Goal: Information Seeking & Learning: Learn about a topic

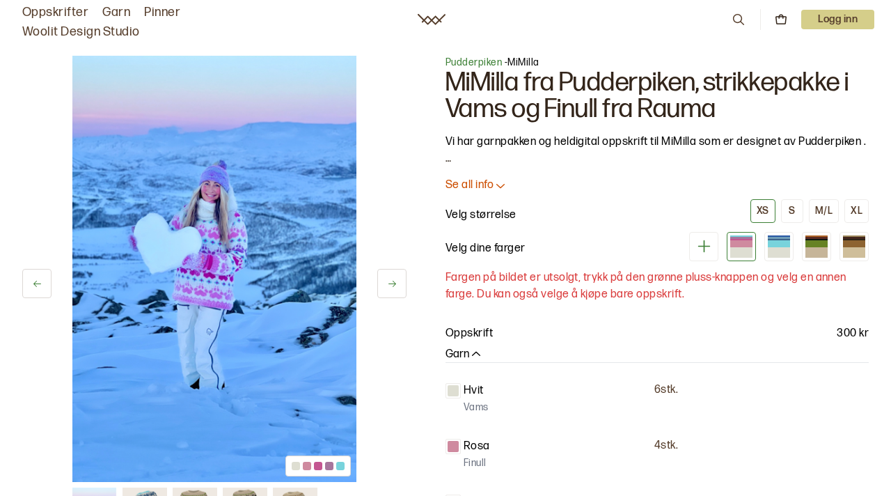
click at [783, 247] on div at bounding box center [779, 252] width 22 height 10
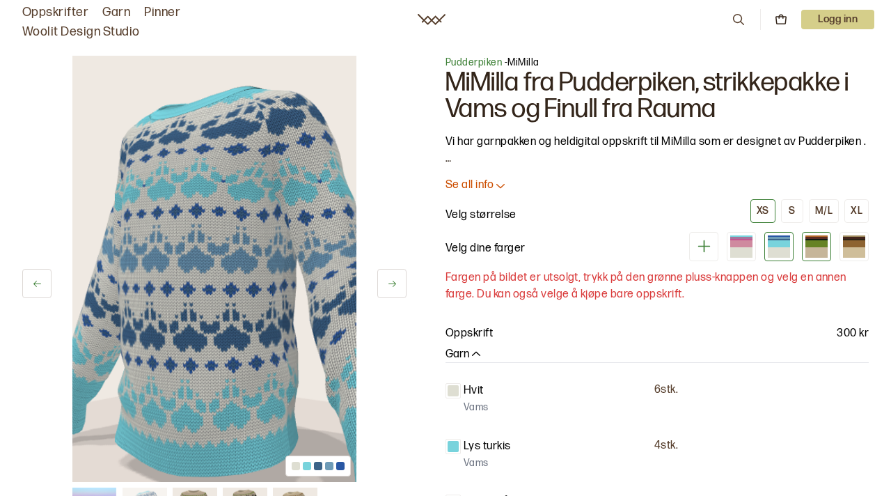
click at [815, 253] on div at bounding box center [817, 252] width 22 height 10
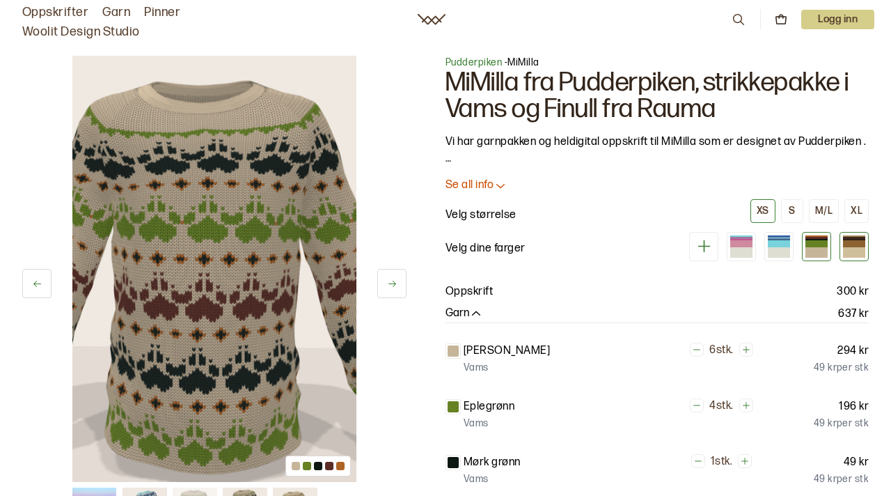
click at [854, 251] on div at bounding box center [854, 252] width 22 height 10
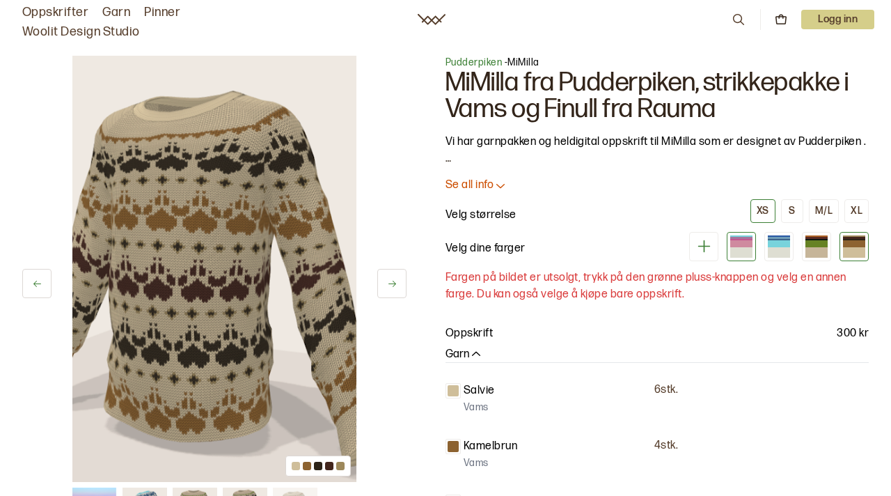
click at [740, 254] on div at bounding box center [741, 252] width 22 height 10
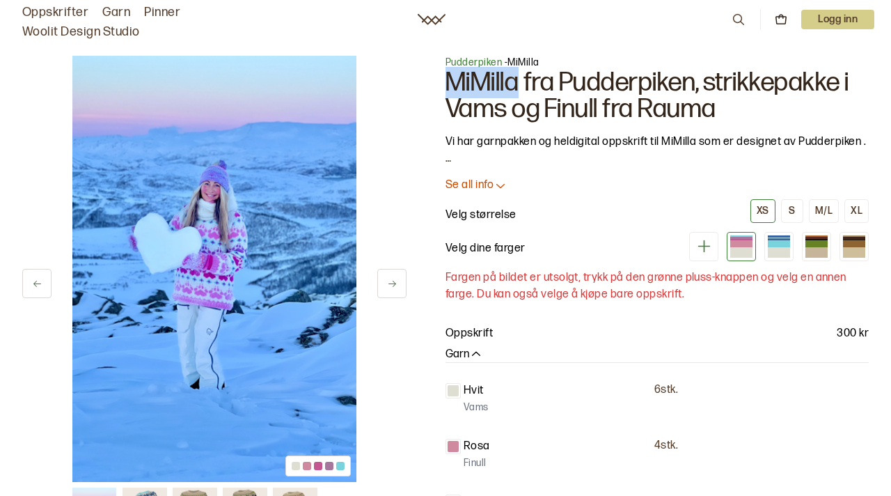
drag, startPoint x: 513, startPoint y: 79, endPoint x: 449, endPoint y: 86, distance: 64.4
click at [449, 86] on h1 "MiMilla fra Pudderpiken, strikkepakke i Vams og Finull fra Rauma" at bounding box center [657, 96] width 423 height 53
copy h1 "MiMilla"
